Goal: Communication & Community: Participate in discussion

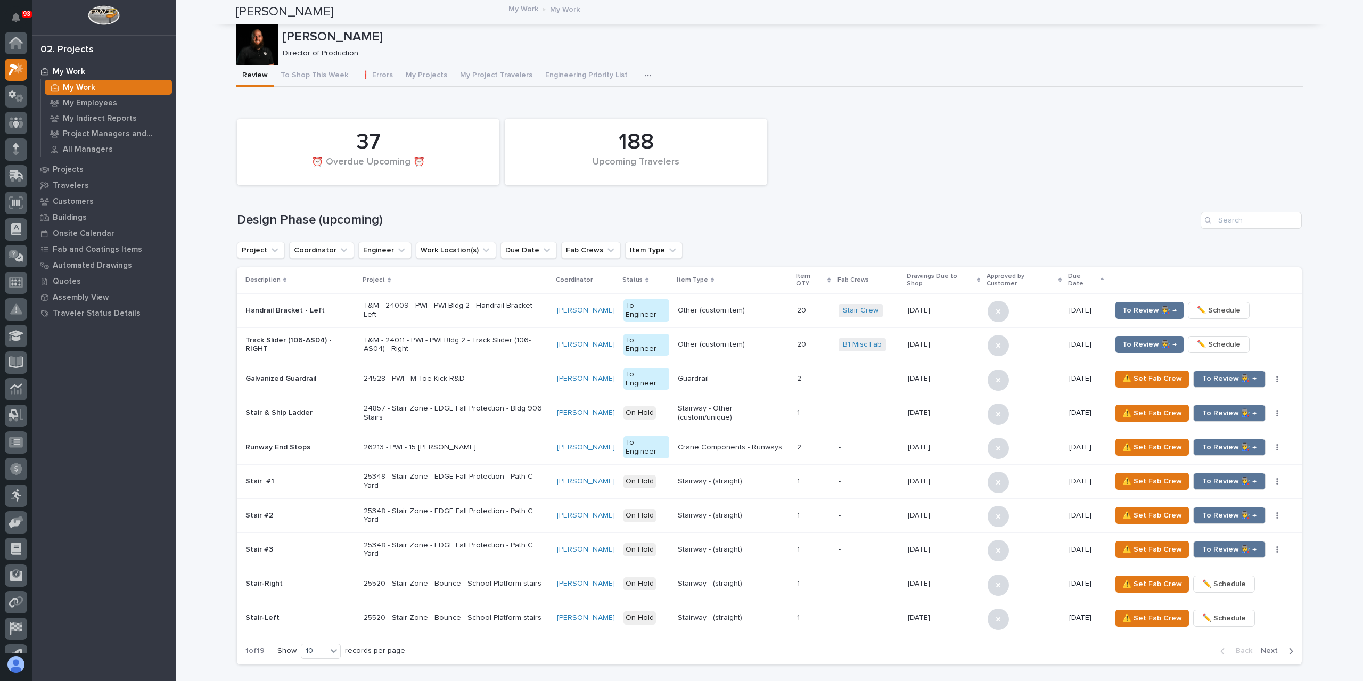
scroll to position [29, 0]
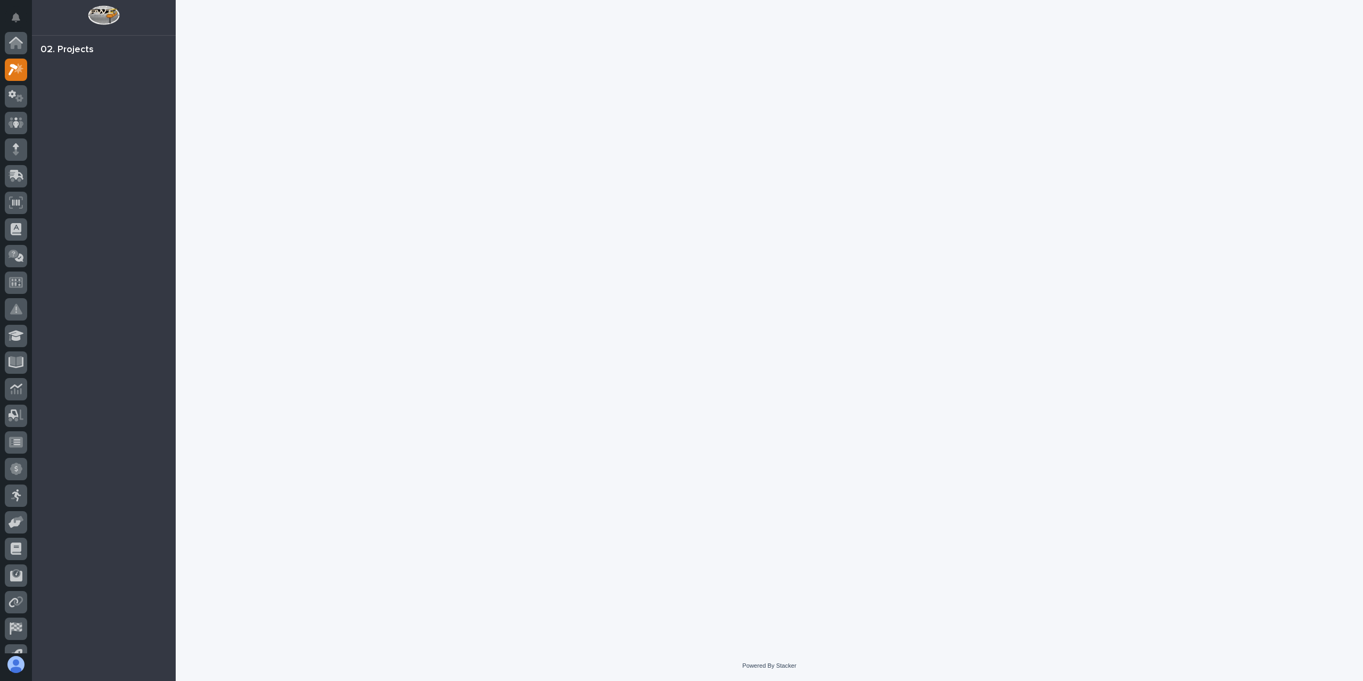
scroll to position [27, 0]
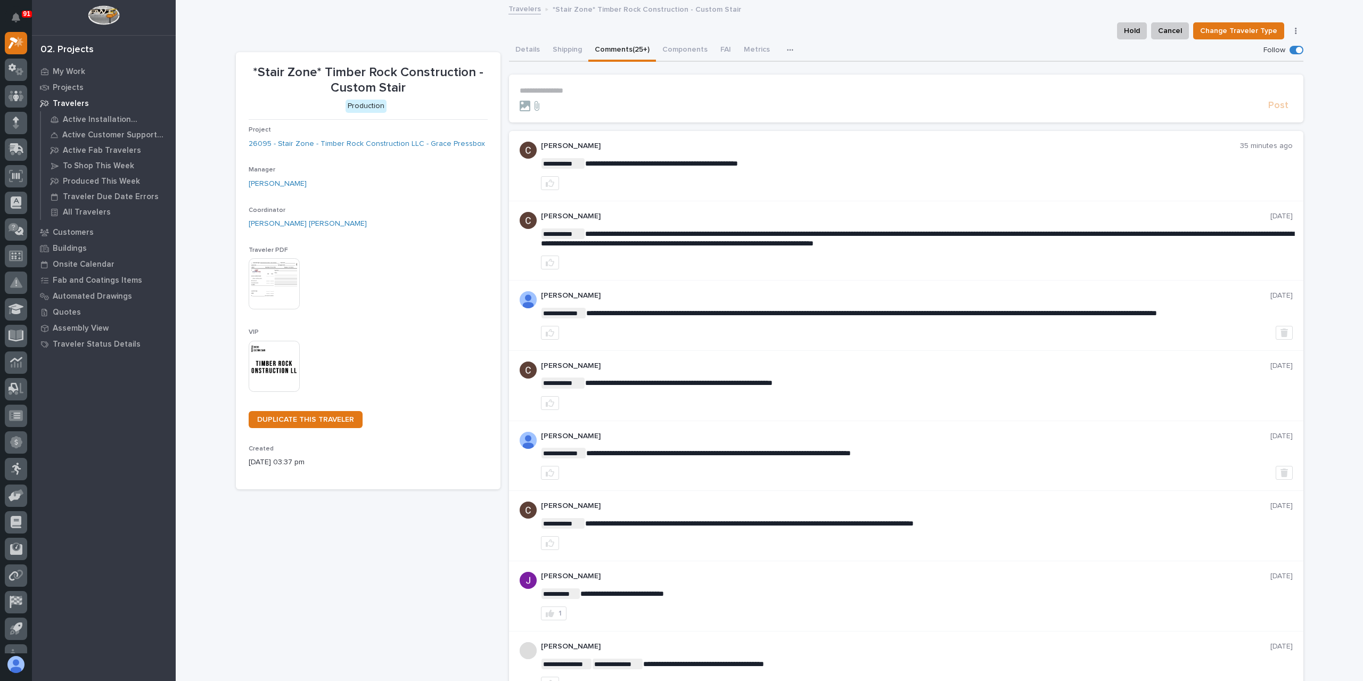
click at [544, 93] on p "**********" at bounding box center [906, 90] width 773 height 9
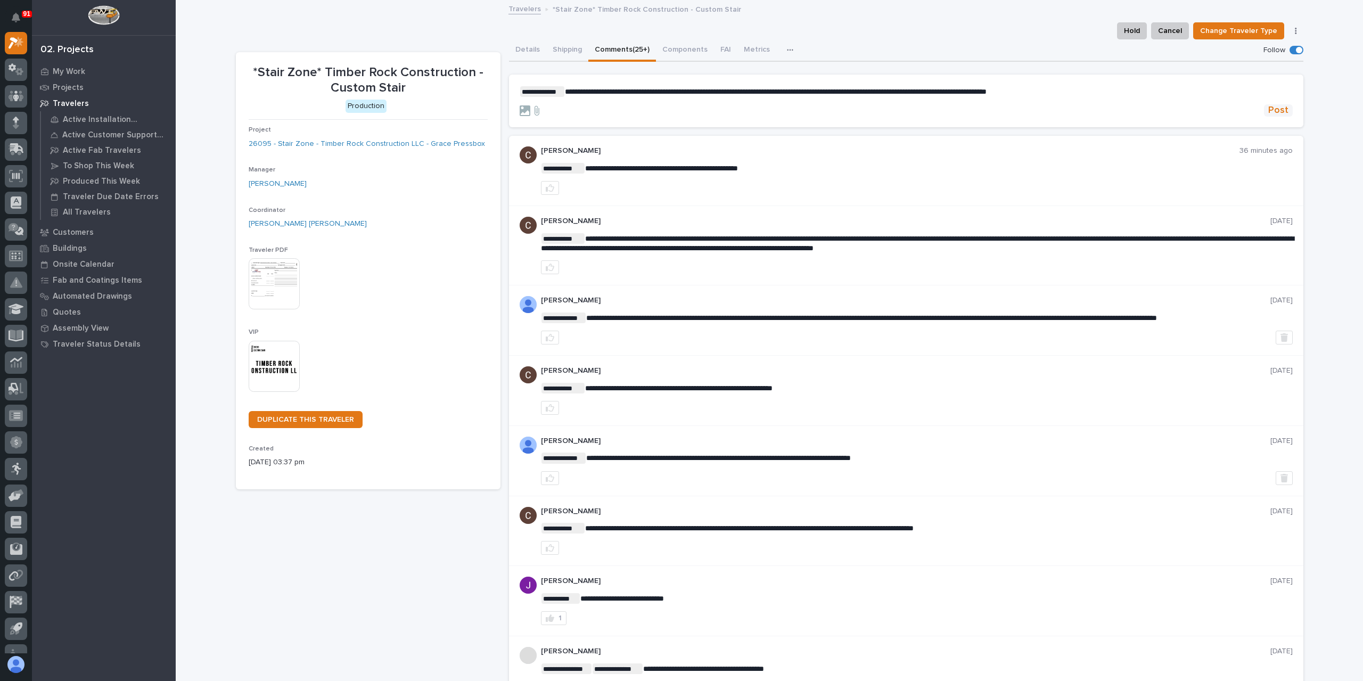
click at [1279, 111] on span "Post" at bounding box center [1278, 110] width 20 height 12
